Goal: Information Seeking & Learning: Understand process/instructions

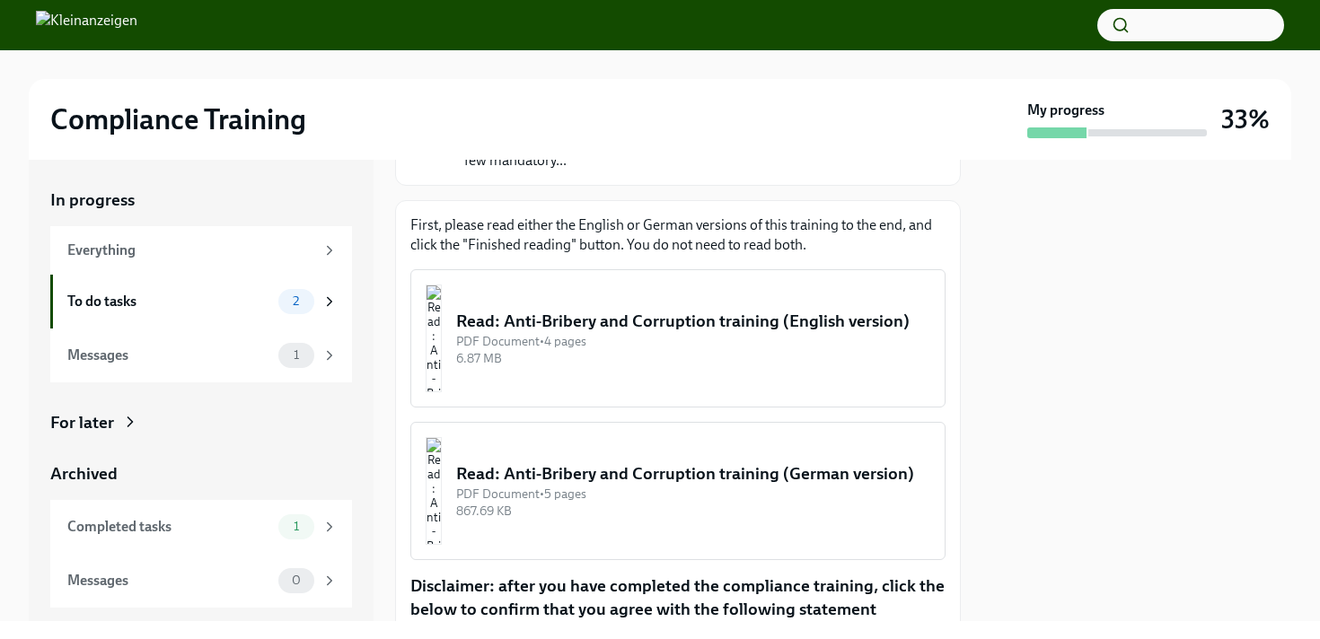
scroll to position [213, 0]
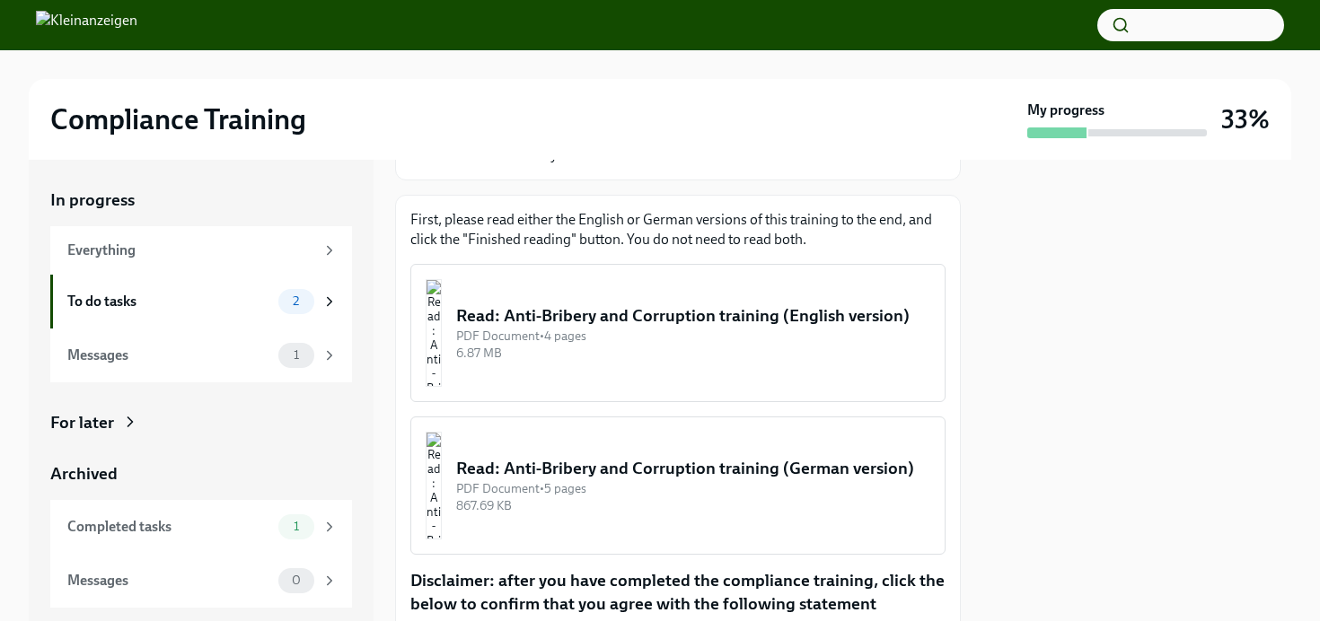
click at [559, 480] on div "Read: Anti-Bribery and Corruption training (German version)" at bounding box center [693, 468] width 474 height 23
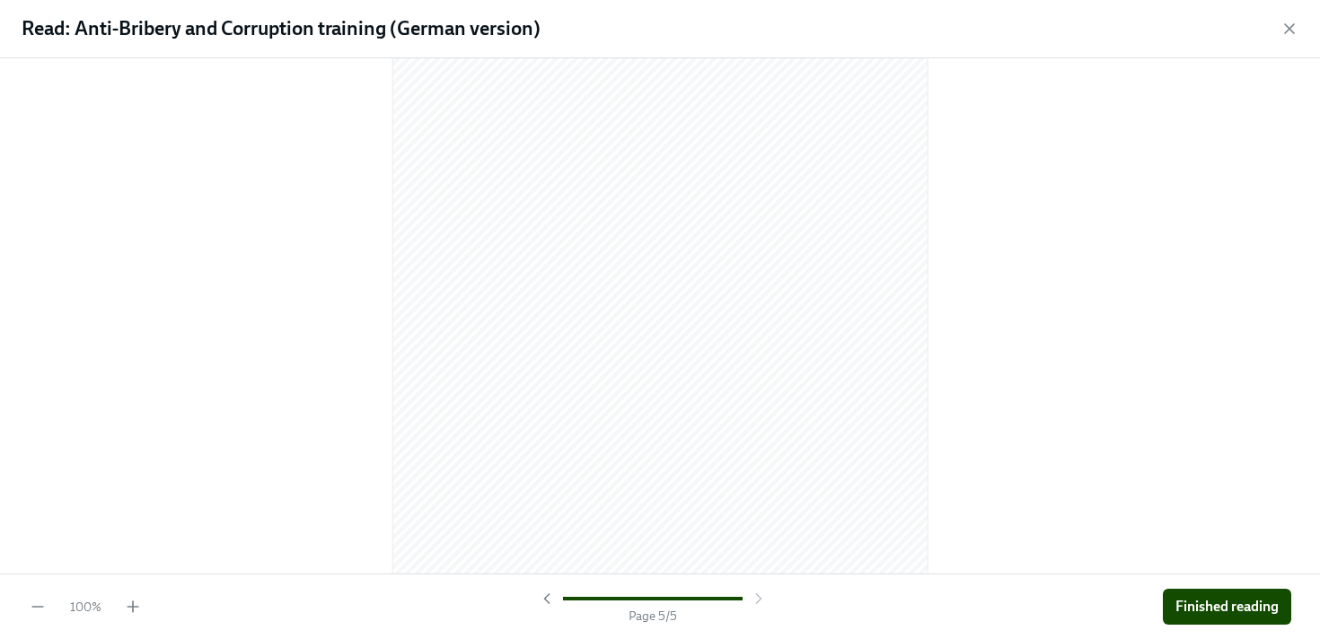
scroll to position [4761, 0]
click at [1173, 594] on button "Finished reading" at bounding box center [1227, 607] width 128 height 36
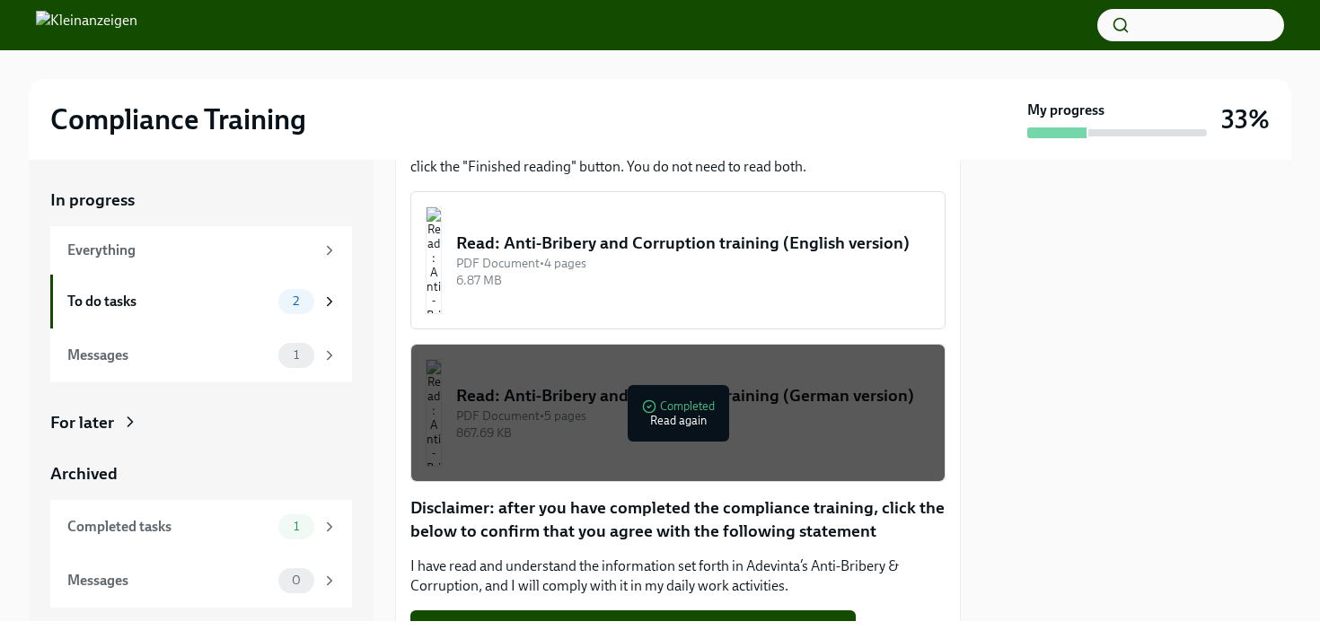
scroll to position [411, 0]
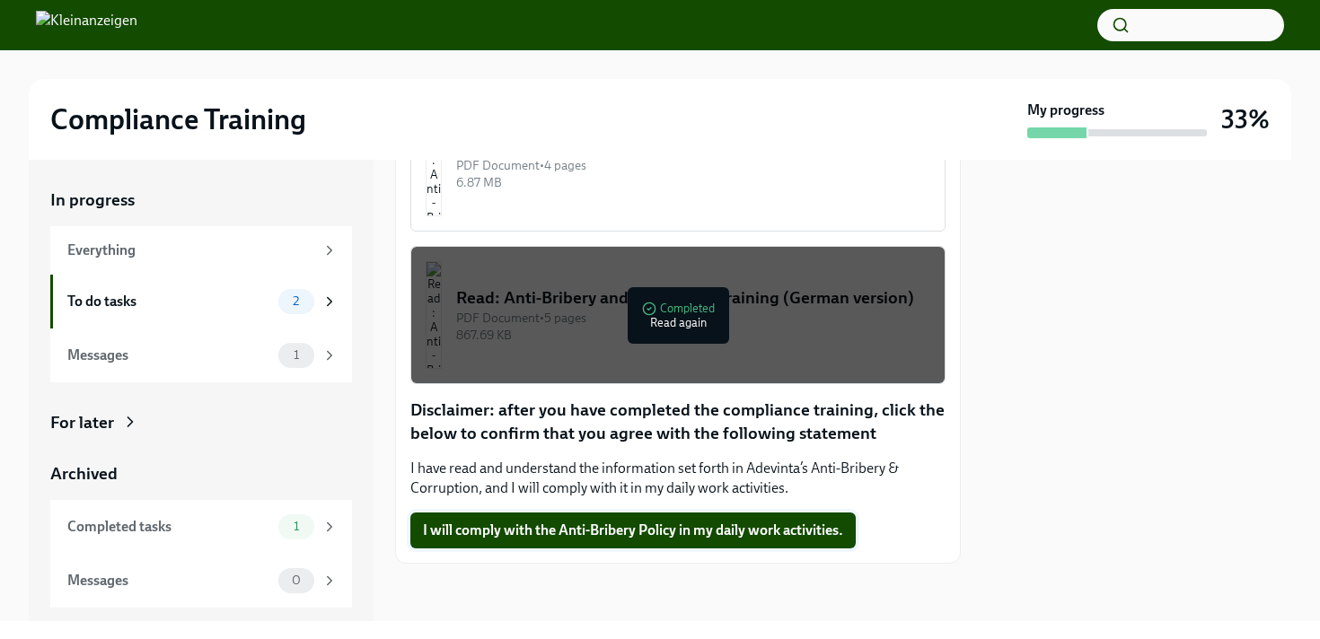
click at [475, 534] on span "I will comply with the Anti-Bribery Policy in my daily work activities." at bounding box center [633, 531] width 420 height 18
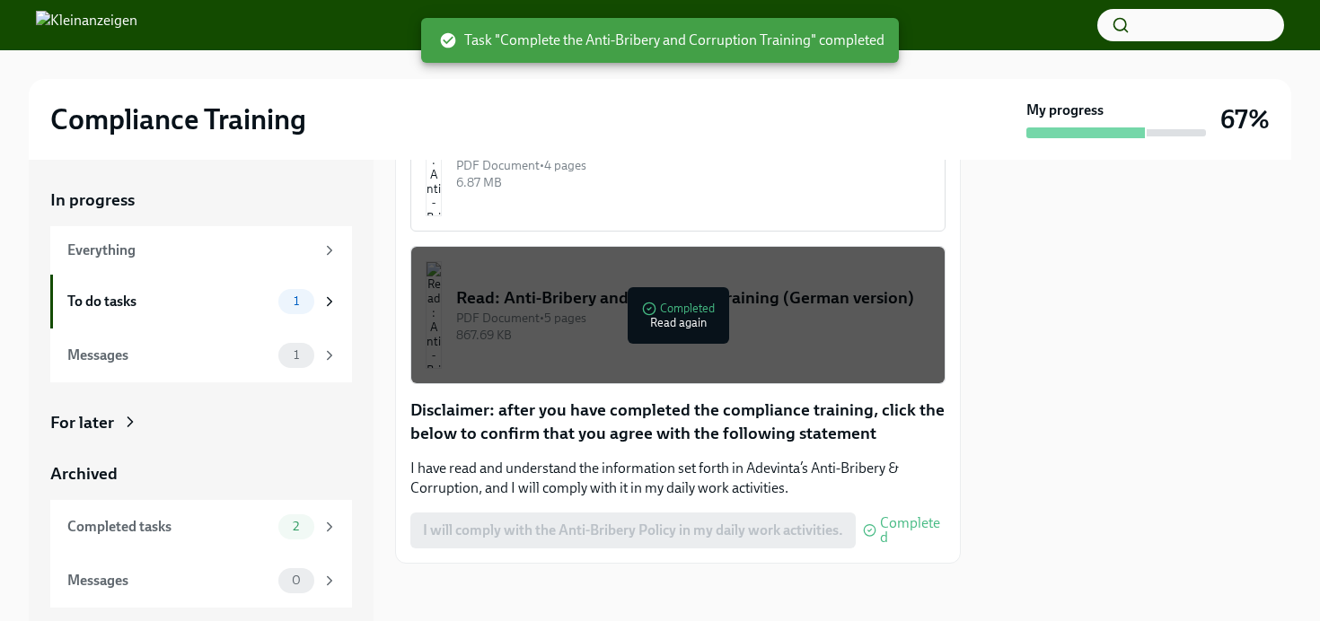
scroll to position [391, 0]
click at [186, 300] on div "To do tasks" at bounding box center [169, 302] width 204 height 20
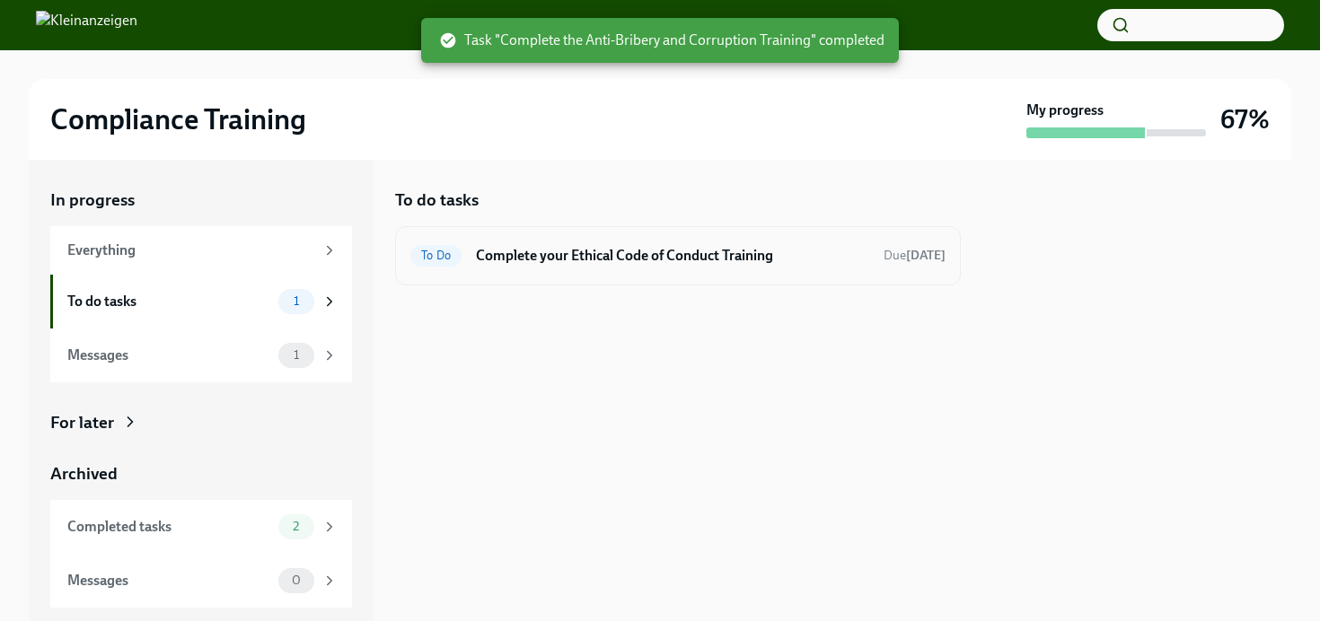
click at [527, 268] on div "To Do Complete your Ethical Code of Conduct Training Due [DATE]" at bounding box center [677, 256] width 535 height 29
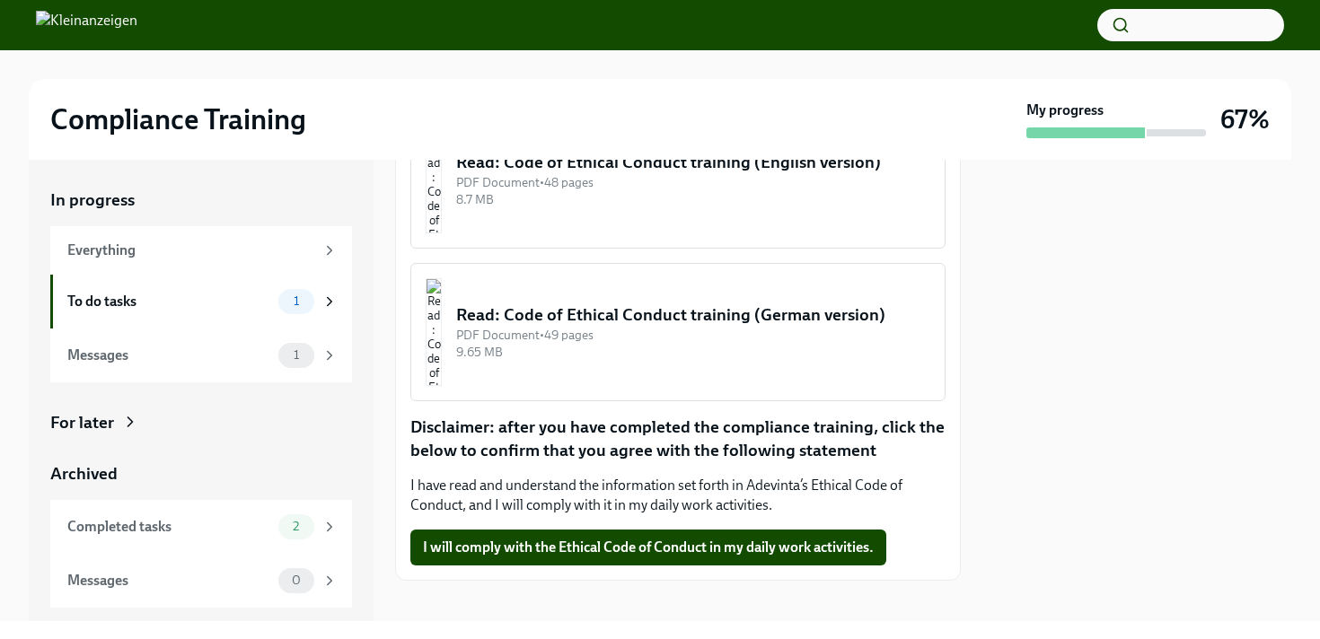
scroll to position [384, 0]
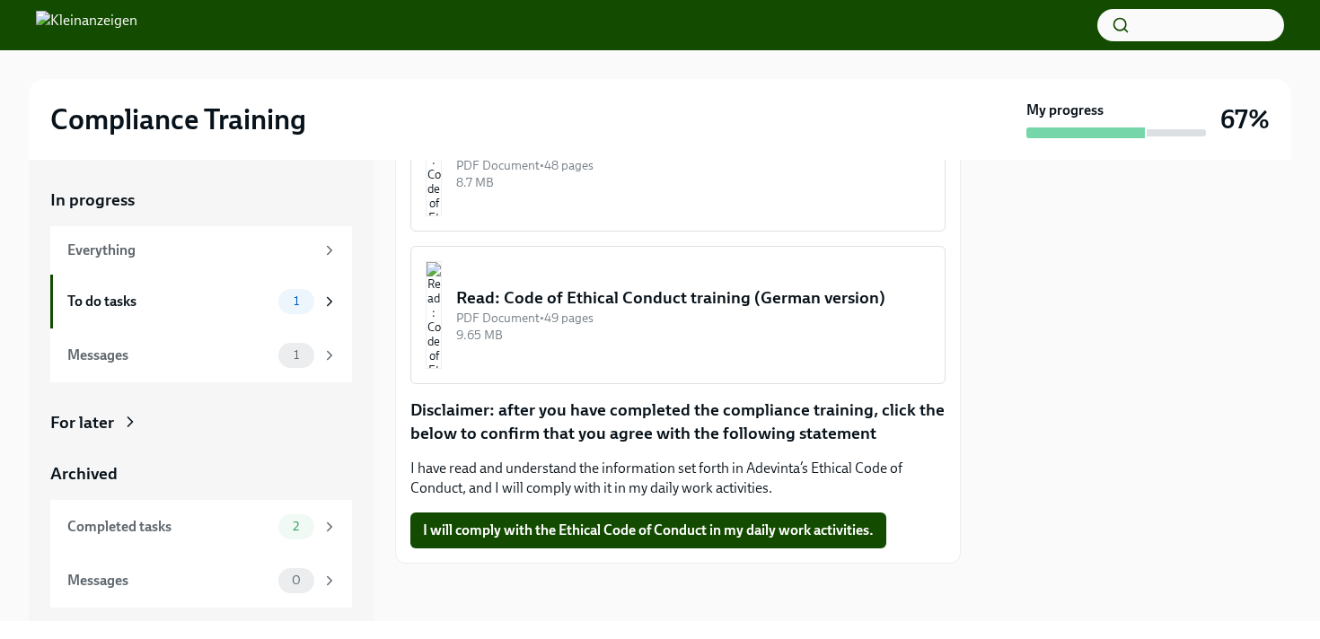
click at [660, 310] on div "Read: Code of Ethical Conduct training (German version)" at bounding box center [693, 297] width 474 height 23
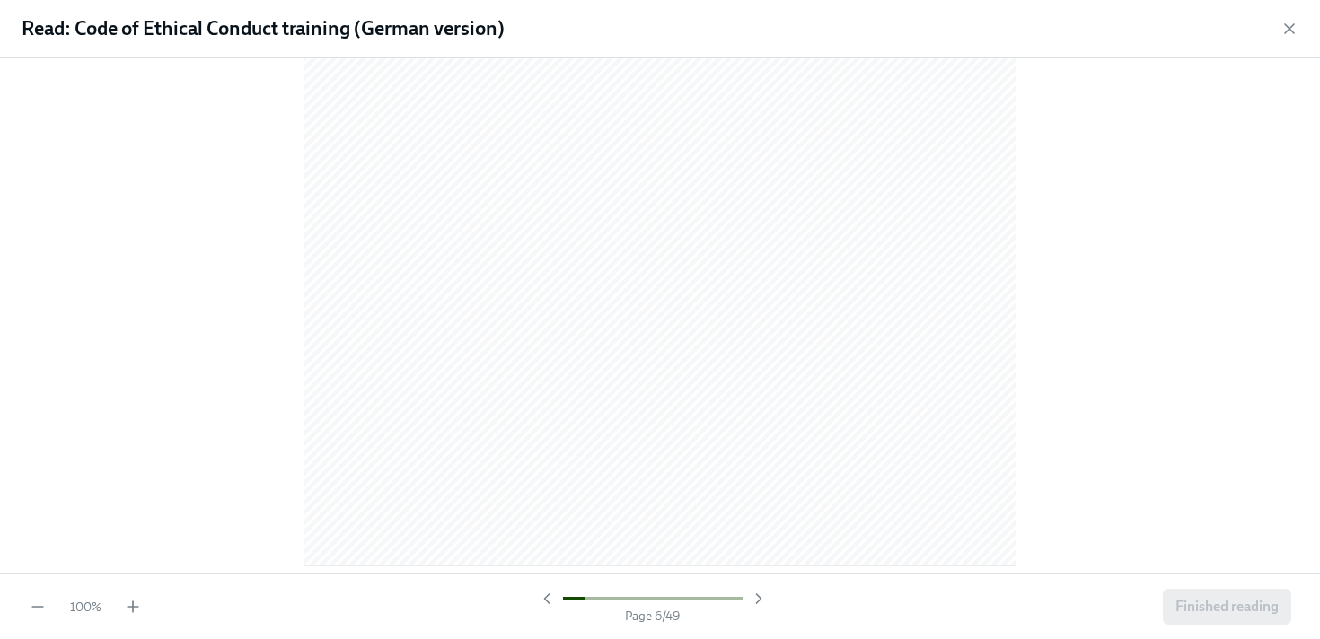
scroll to position [0, 0]
click at [213, 365] on div at bounding box center [660, 313] width 1263 height 480
click at [129, 603] on icon "button" at bounding box center [133, 607] width 18 height 18
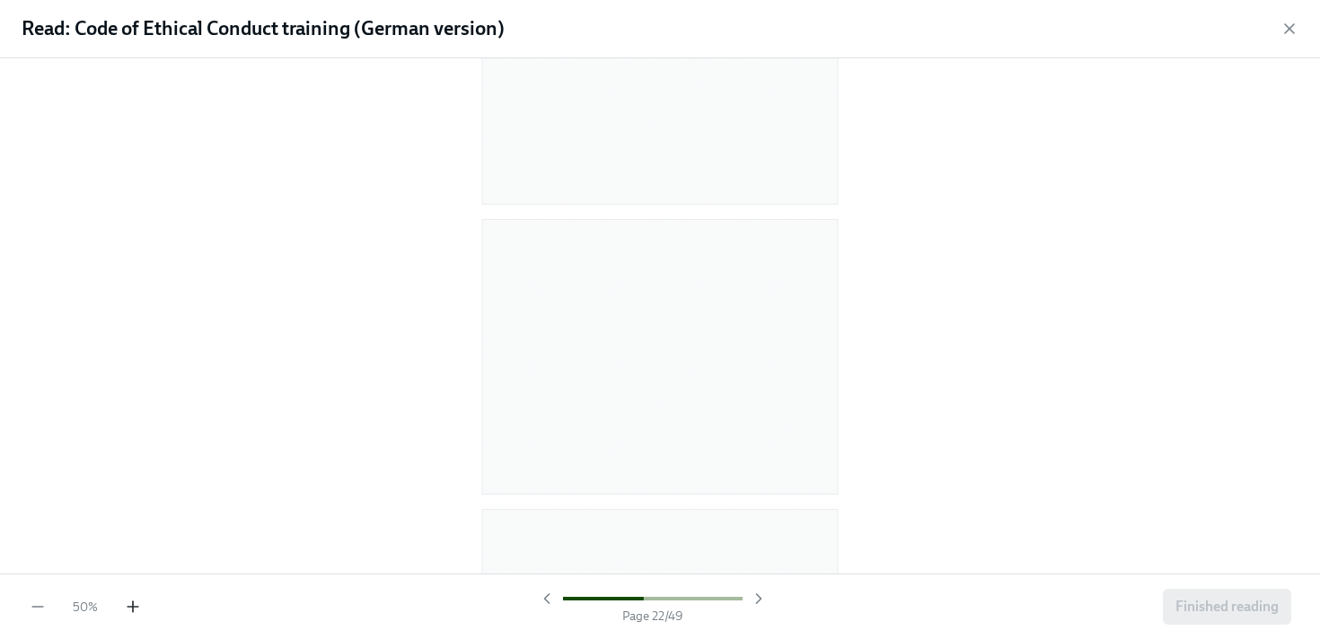
click at [129, 603] on icon "button" at bounding box center [133, 607] width 18 height 18
click at [145, 602] on div "80 % Page 9 / 49 Finished reading" at bounding box center [660, 607] width 1320 height 66
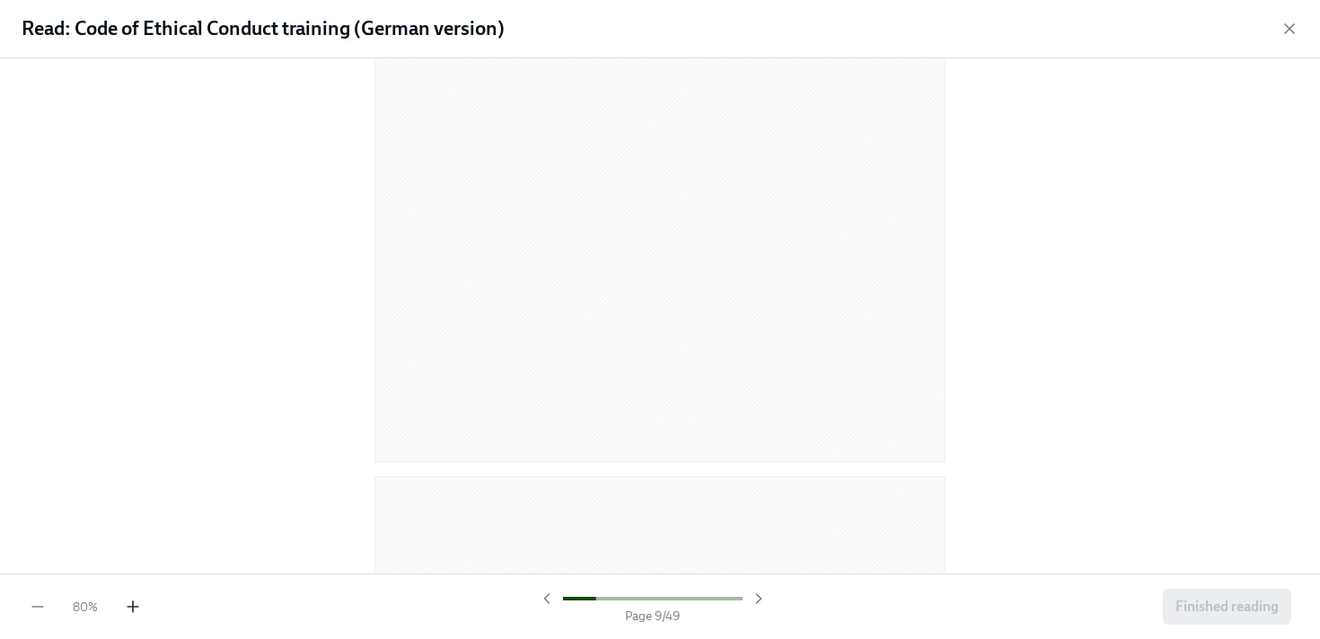
click at [126, 607] on icon "button" at bounding box center [133, 607] width 18 height 18
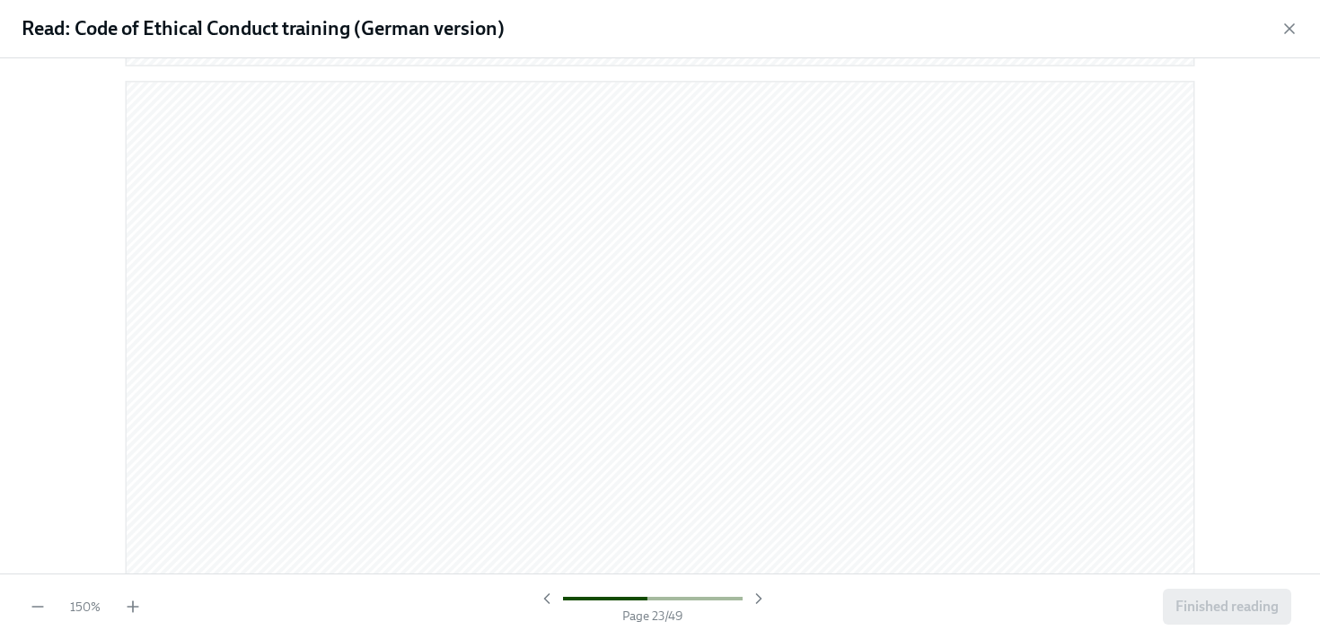
scroll to position [18524, 0]
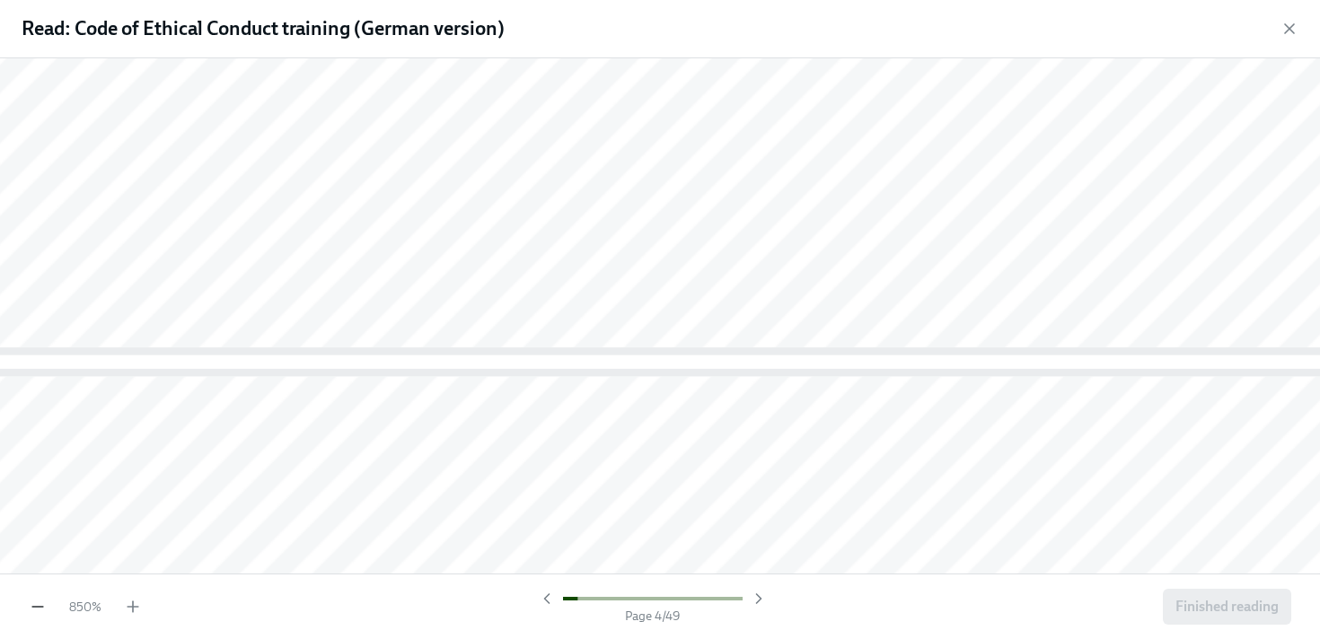
click at [35, 598] on icon "button" at bounding box center [38, 607] width 18 height 18
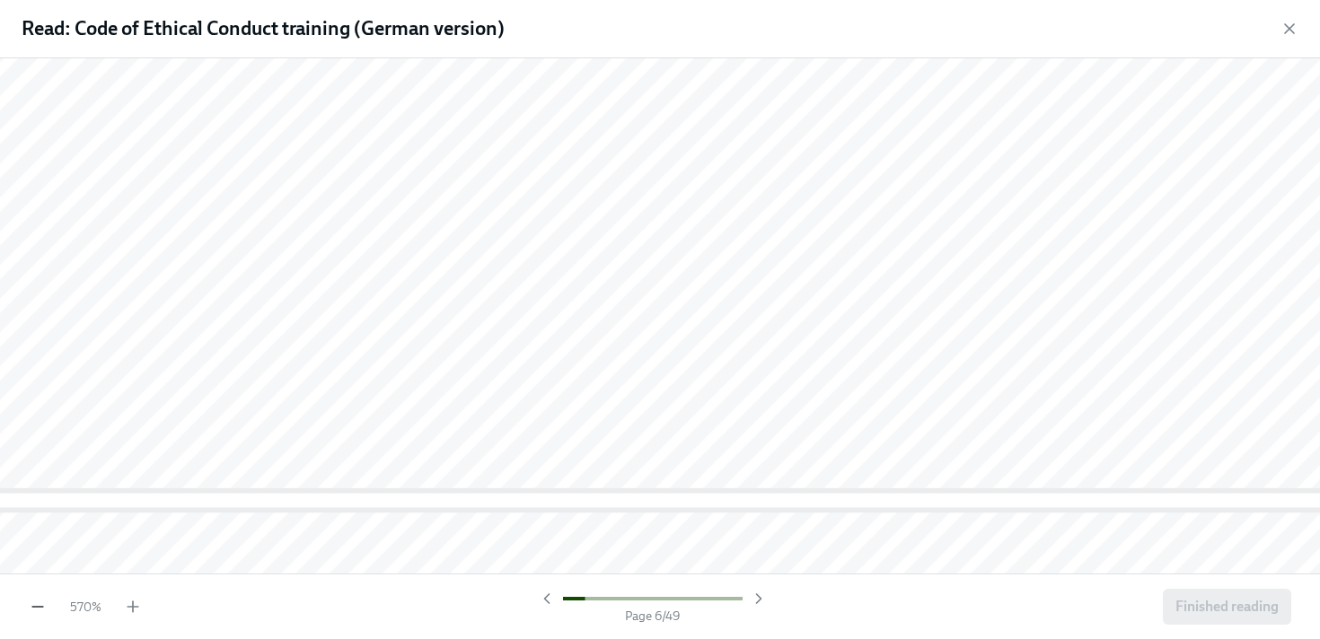
click at [36, 598] on icon "button" at bounding box center [38, 607] width 18 height 18
click at [39, 598] on icon "button" at bounding box center [38, 607] width 18 height 18
click at [40, 598] on icon "button" at bounding box center [38, 607] width 18 height 18
click at [41, 597] on div "330 % Page 11 / 49 Finished reading" at bounding box center [660, 607] width 1320 height 66
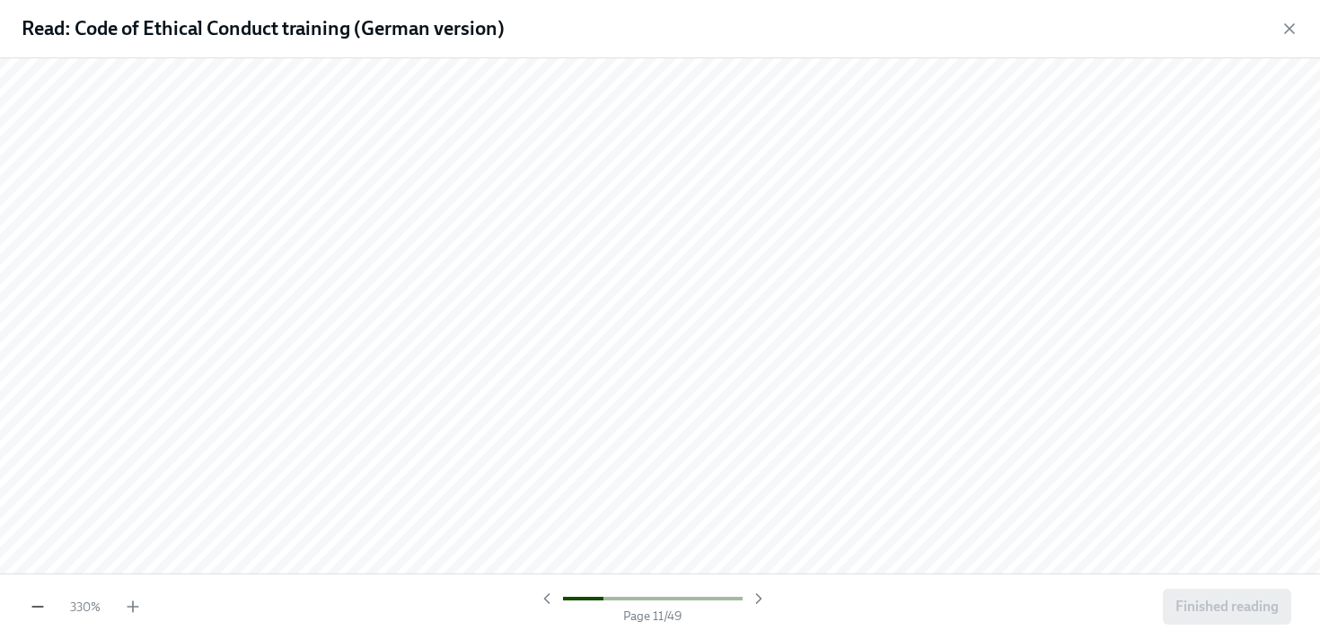
click at [40, 597] on div "330 % Page 11 / 49 Finished reading" at bounding box center [660, 607] width 1320 height 66
click at [40, 596] on div "330 % Page 11 / 49 Finished reading" at bounding box center [660, 607] width 1320 height 66
click at [39, 599] on icon "button" at bounding box center [38, 607] width 18 height 18
click at [45, 605] on icon "button" at bounding box center [38, 607] width 18 height 18
click at [46, 605] on icon "button" at bounding box center [38, 607] width 18 height 18
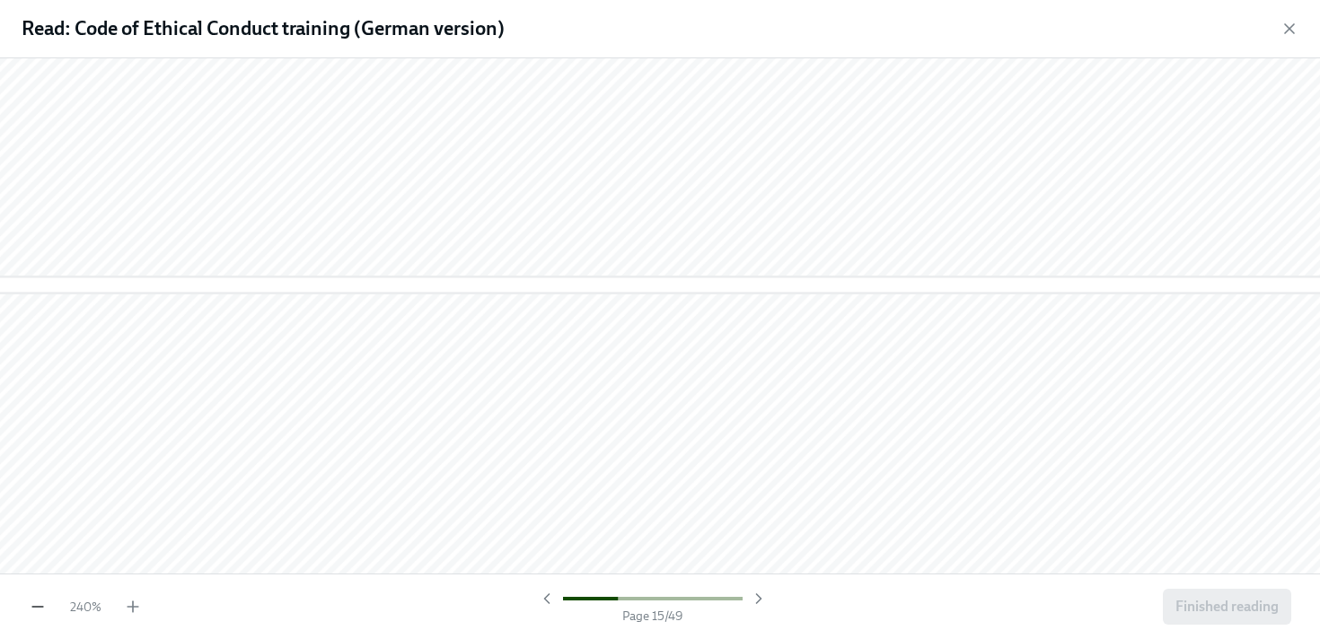
click at [46, 605] on icon "button" at bounding box center [38, 607] width 18 height 18
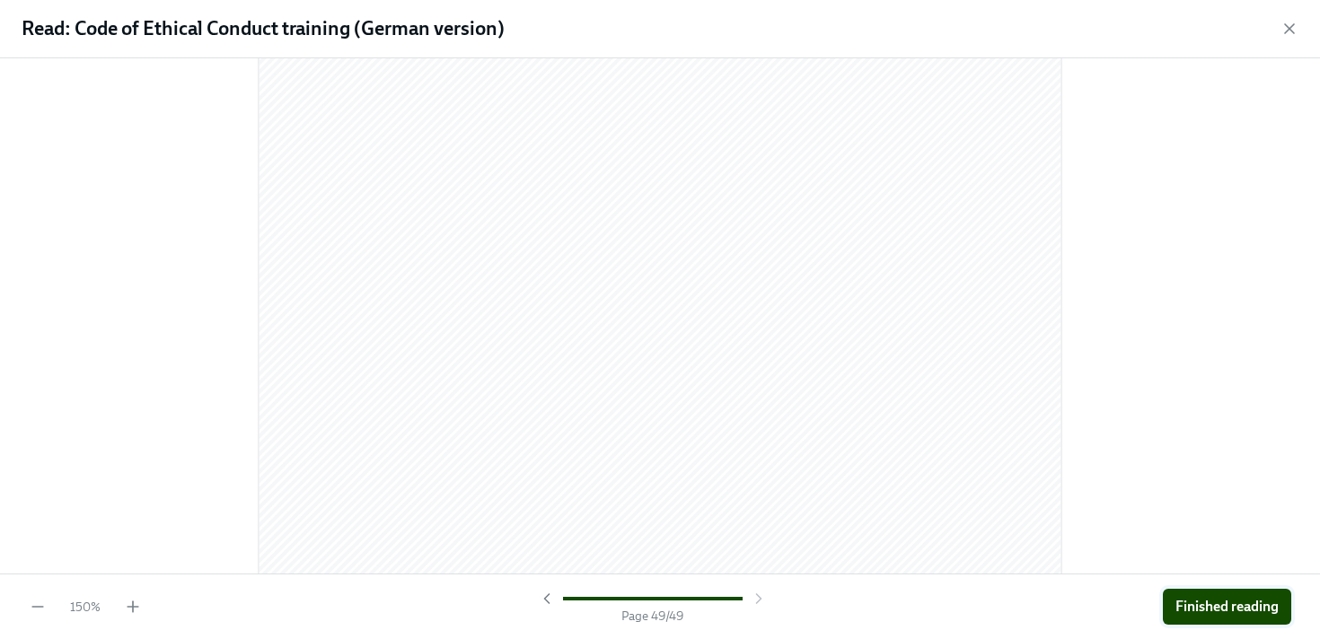
click at [1203, 613] on span "Finished reading" at bounding box center [1227, 607] width 103 height 18
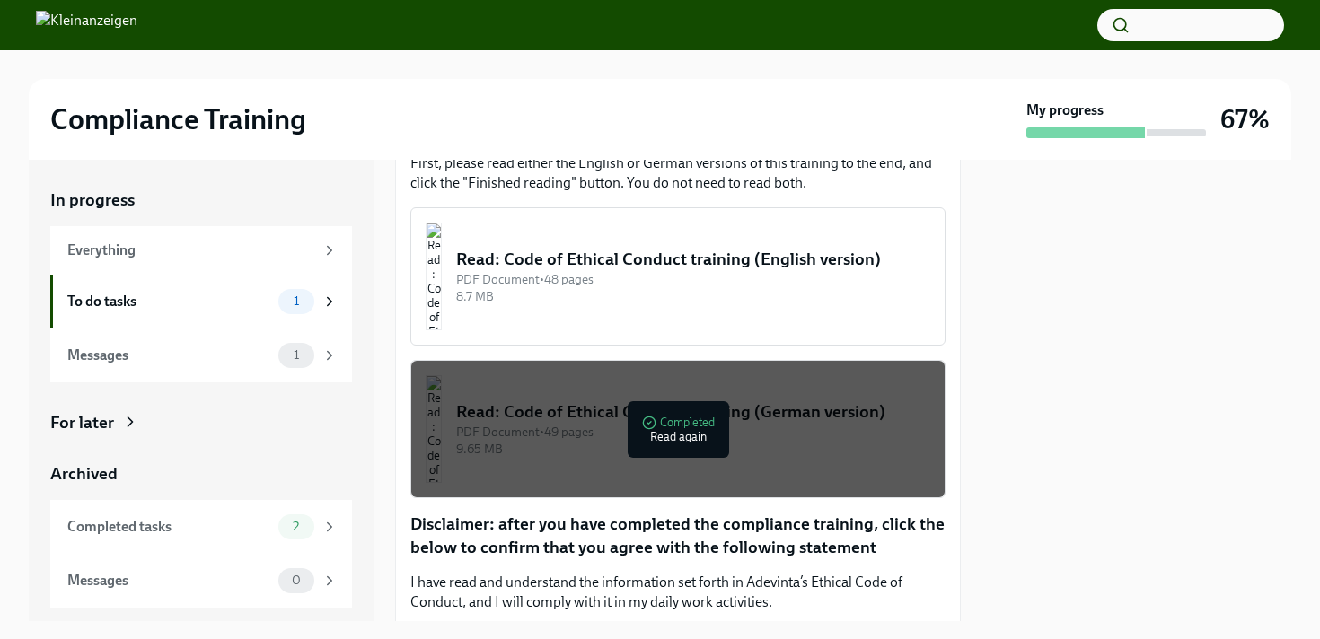
scroll to position [384, 0]
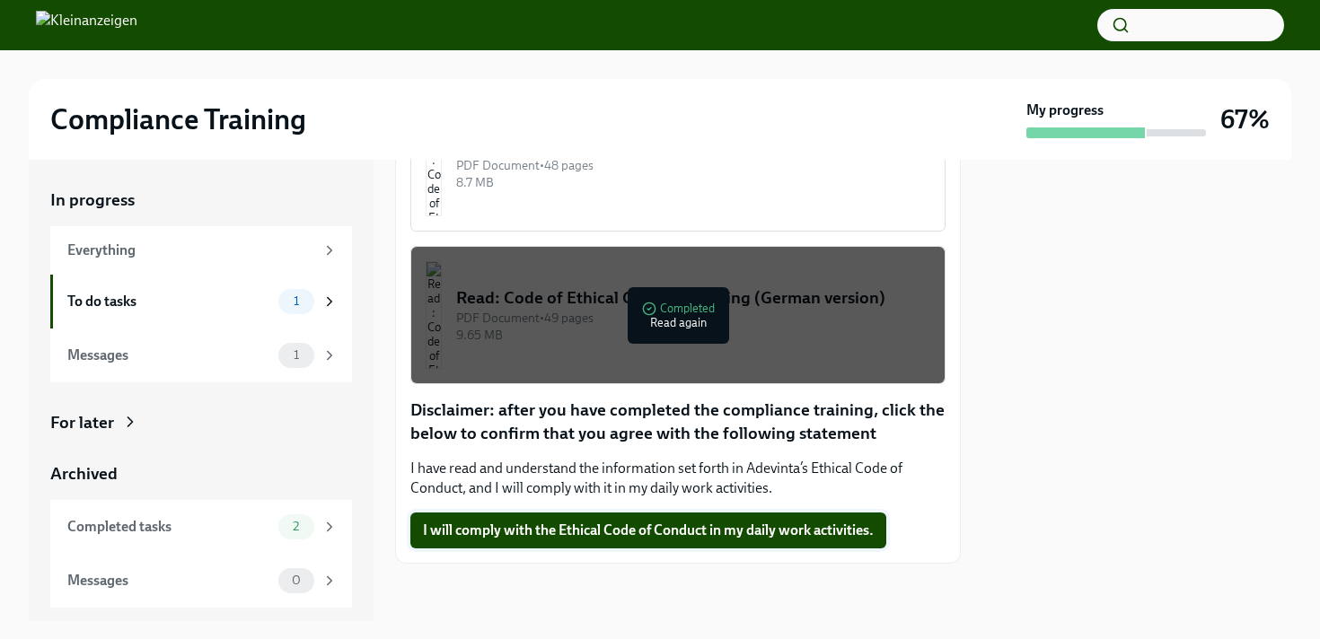
click at [488, 525] on span "I will comply with the Ethical Code of Conduct in my daily work activities." at bounding box center [648, 531] width 451 height 18
